Goal: Transaction & Acquisition: Purchase product/service

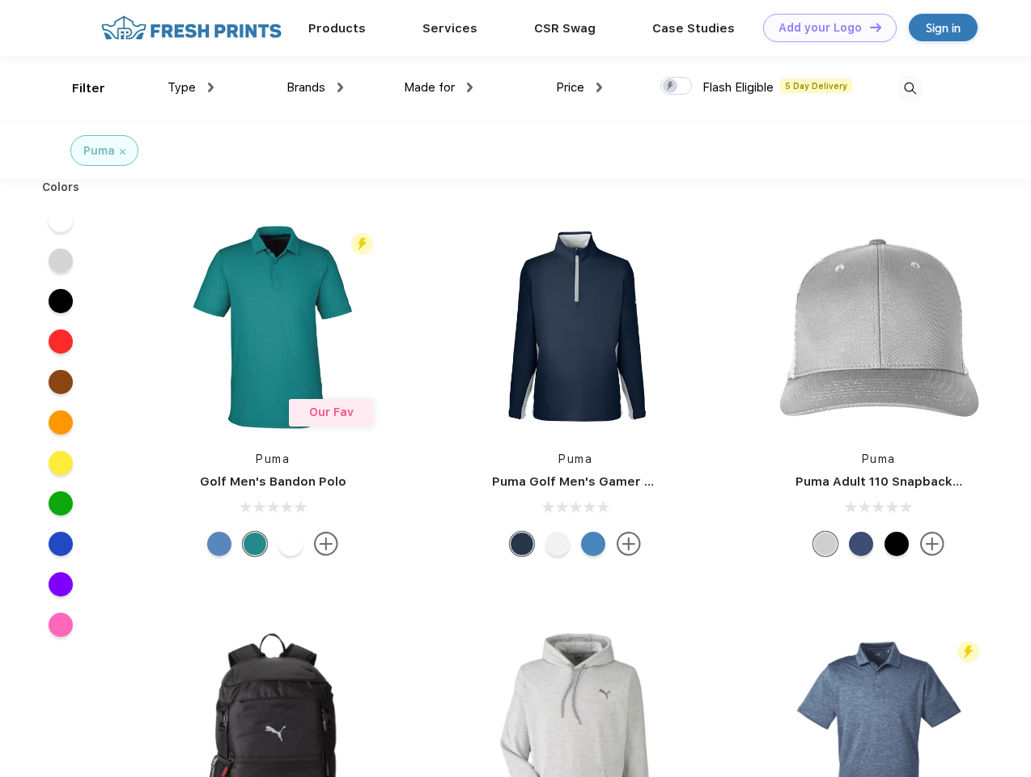
click at [824, 28] on link "Add your Logo Design Tool" at bounding box center [830, 28] width 134 height 28
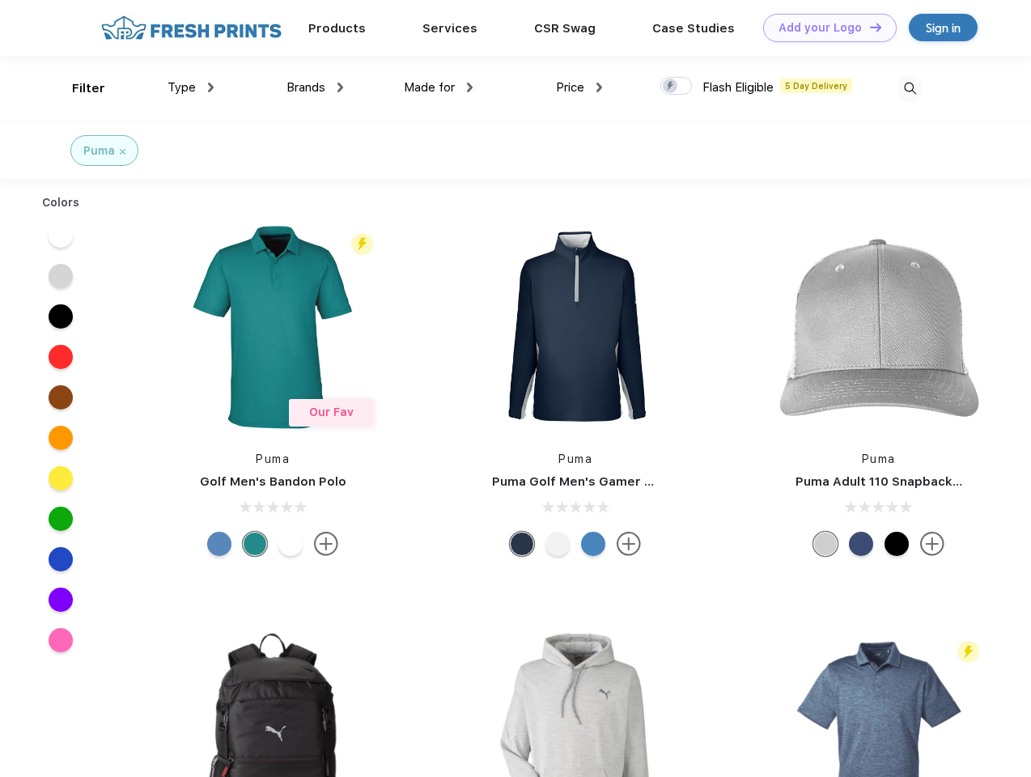
click at [0, 0] on div "Design Tool" at bounding box center [0, 0] width 0 height 0
click at [868, 27] on link "Add your Logo Design Tool" at bounding box center [830, 28] width 134 height 28
click at [78, 88] on div "Filter" at bounding box center [88, 88] width 33 height 19
click at [191, 87] on span "Type" at bounding box center [182, 87] width 28 height 15
click at [315, 87] on span "Brands" at bounding box center [306, 87] width 39 height 15
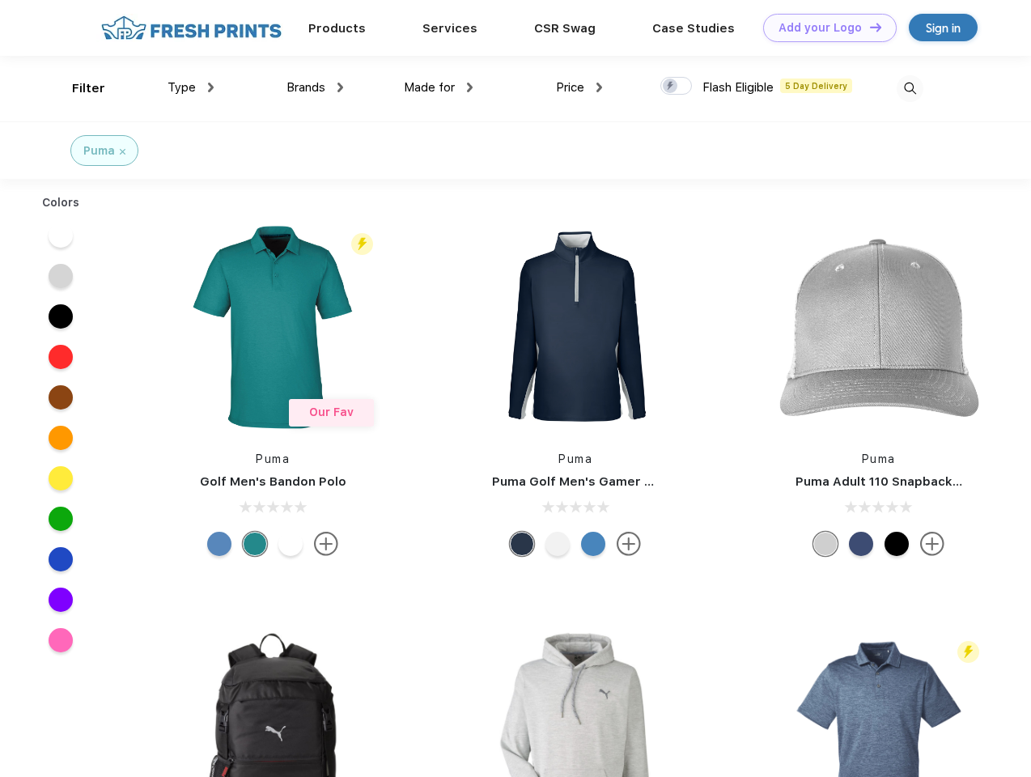
click at [439, 87] on span "Made for" at bounding box center [429, 87] width 51 height 15
click at [579, 87] on span "Price" at bounding box center [570, 87] width 28 height 15
click at [677, 87] on div at bounding box center [676, 86] width 32 height 18
click at [671, 87] on input "checkbox" at bounding box center [665, 81] width 11 height 11
click at [910, 88] on img at bounding box center [910, 88] width 27 height 27
